Goal: Navigation & Orientation: Find specific page/section

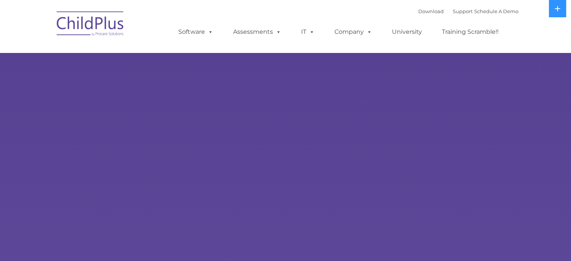
select select "MEDIUM"
type input ""
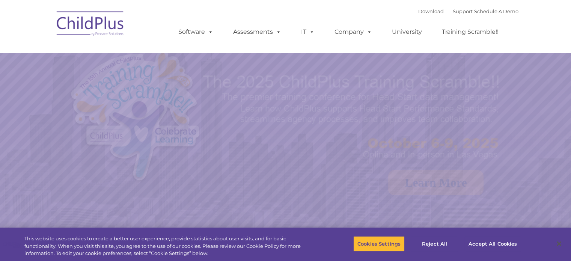
select select "MEDIUM"
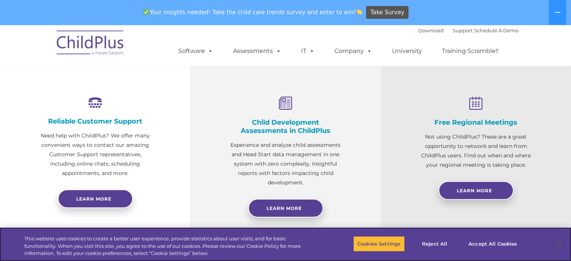
scroll to position [253, 0]
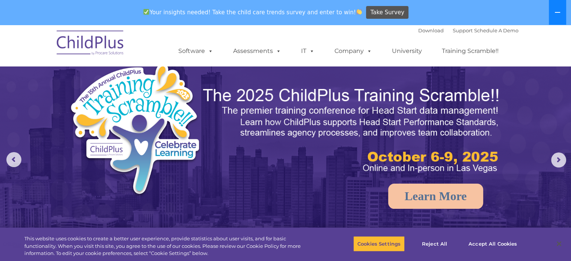
click at [558, 12] on icon at bounding box center [557, 12] width 5 height 1
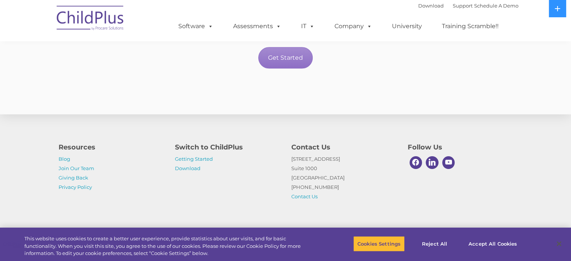
scroll to position [1365, 0]
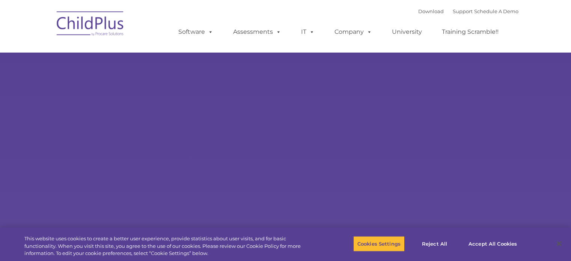
type input ""
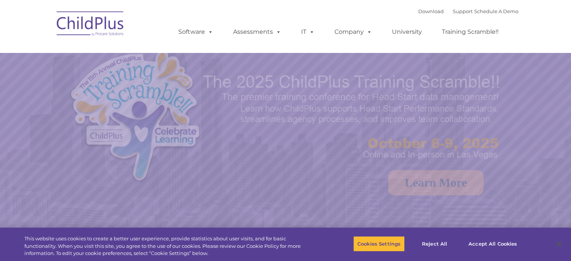
select select "MEDIUM"
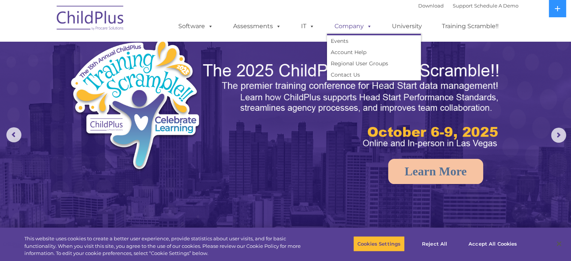
click at [367, 28] on span at bounding box center [368, 26] width 8 height 7
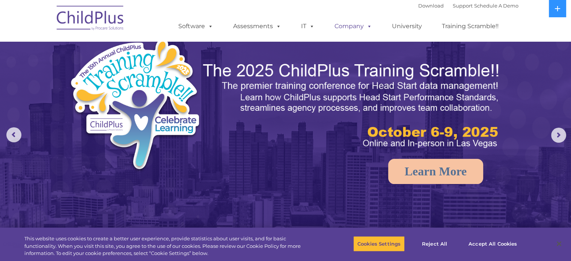
click at [368, 26] on span at bounding box center [368, 26] width 8 height 7
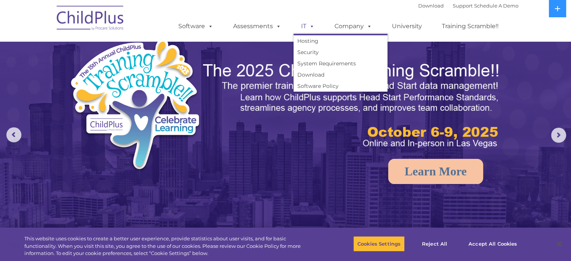
click at [311, 27] on span at bounding box center [310, 26] width 8 height 7
